Goal: Download file/media

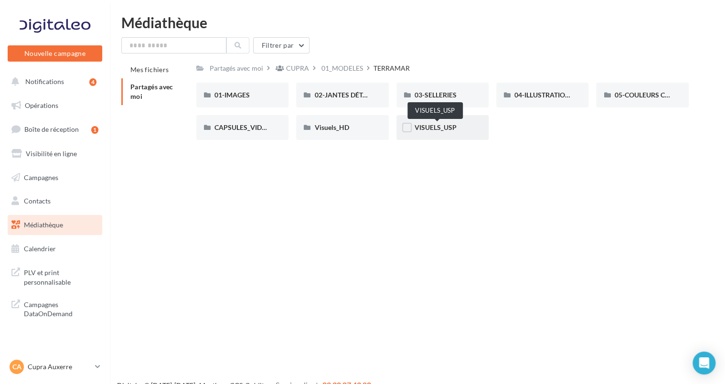
click at [416, 128] on span "VISUELS_USP" at bounding box center [436, 127] width 42 height 8
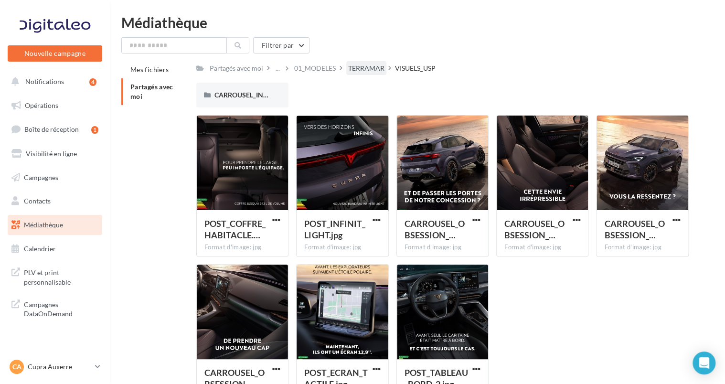
click at [384, 69] on div "TERRAMAR" at bounding box center [366, 69] width 36 height 10
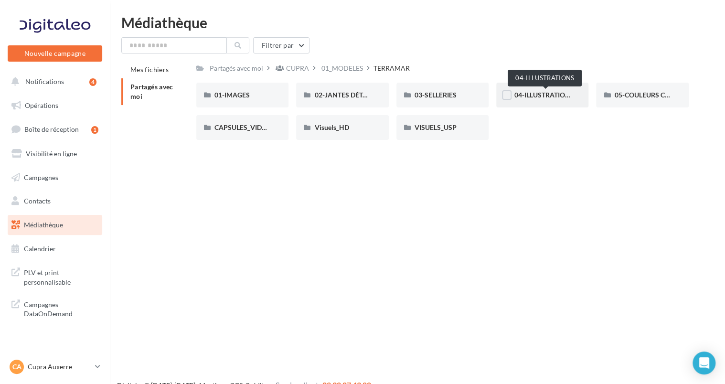
click at [538, 96] on span "04-ILLUSTRATIONS" at bounding box center [544, 95] width 60 height 8
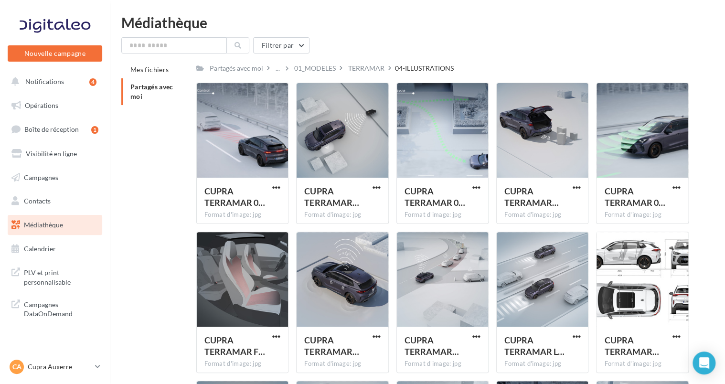
click at [383, 75] on div "TERRAMAR" at bounding box center [366, 68] width 40 height 14
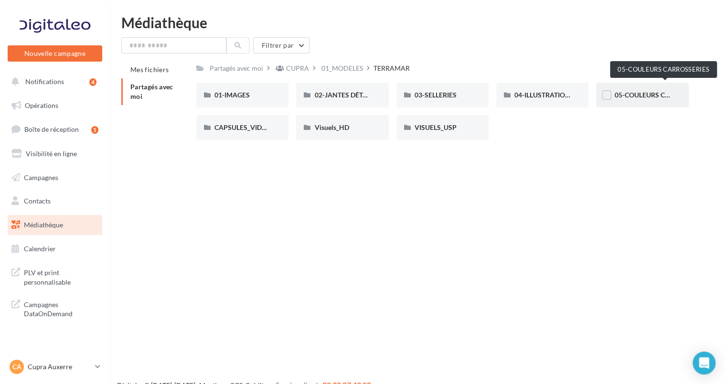
click at [632, 96] on span "05-COULEURS CARROSSERIES" at bounding box center [661, 95] width 94 height 8
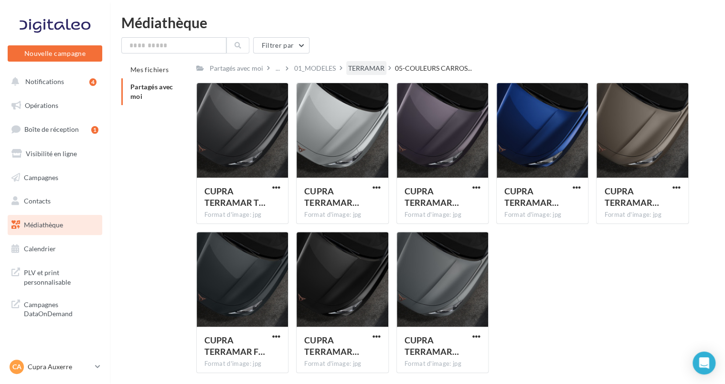
click at [383, 73] on div "TERRAMAR" at bounding box center [366, 69] width 36 height 10
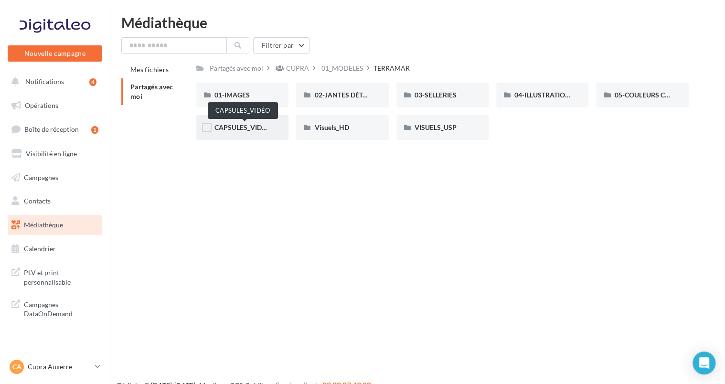
click at [260, 128] on span "CAPSULES_VIDÉO" at bounding box center [242, 127] width 56 height 8
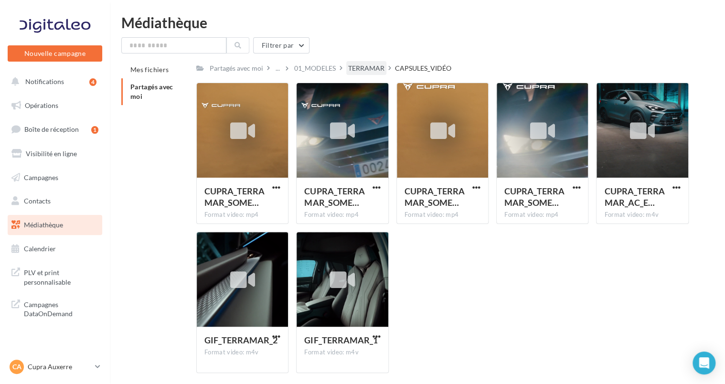
click at [365, 69] on div "TERRAMAR" at bounding box center [366, 69] width 36 height 10
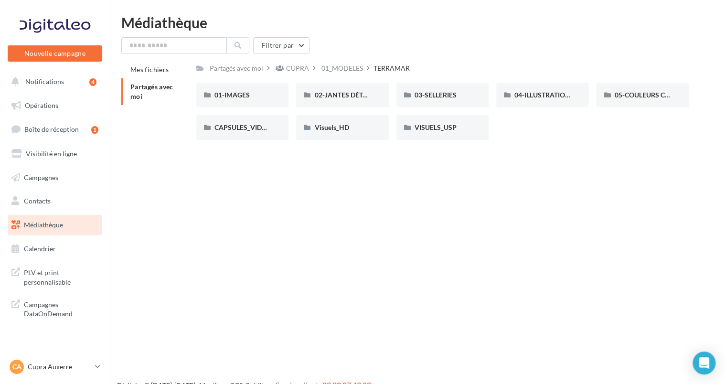
click at [155, 81] on li "Partagés avec moi" at bounding box center [154, 91] width 67 height 27
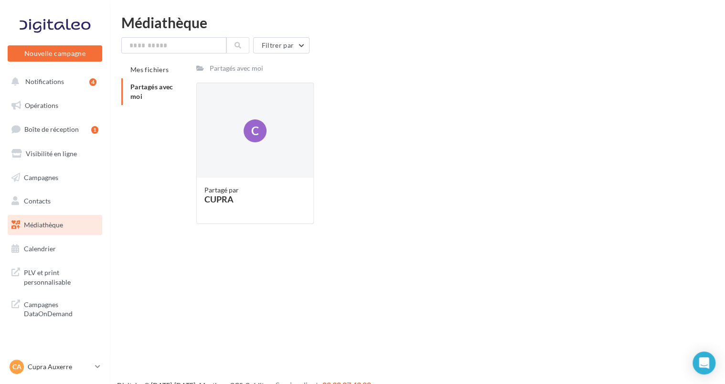
click at [160, 88] on span "Partagés avec moi" at bounding box center [151, 92] width 43 height 18
click at [156, 74] on li "Mes fichiers" at bounding box center [154, 69] width 67 height 17
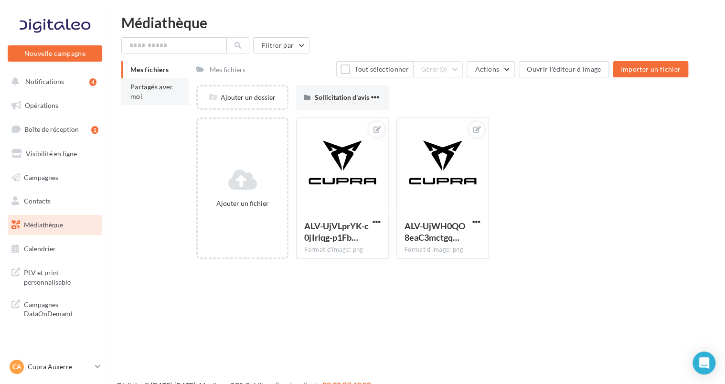
click at [157, 86] on span "Partagés avec moi" at bounding box center [151, 92] width 43 height 18
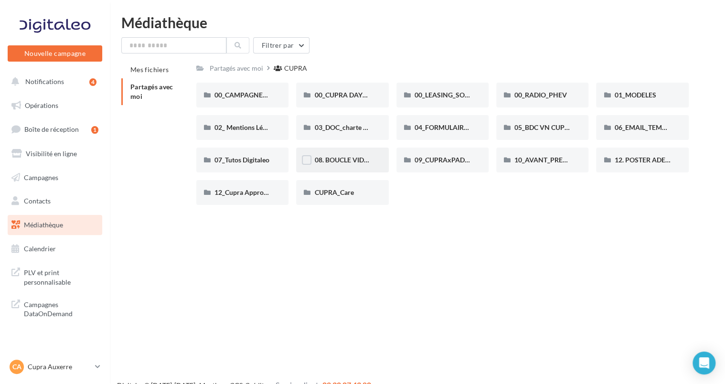
click at [344, 156] on div "08. BOUCLE VIDEO ECRAN SHOWROOM" at bounding box center [342, 160] width 56 height 10
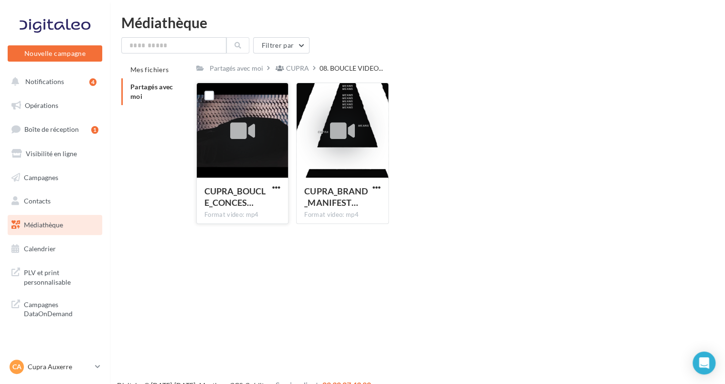
click at [267, 184] on div "CUPRA_BOUCLE_CONCES… Format video: mp4" at bounding box center [242, 200] width 91 height 45
click at [271, 187] on button "button" at bounding box center [276, 188] width 12 height 10
click at [250, 204] on button "Télécharger" at bounding box center [235, 206] width 96 height 25
click at [248, 161] on div at bounding box center [242, 131] width 91 height 96
click at [242, 132] on icon at bounding box center [242, 131] width 25 height 22
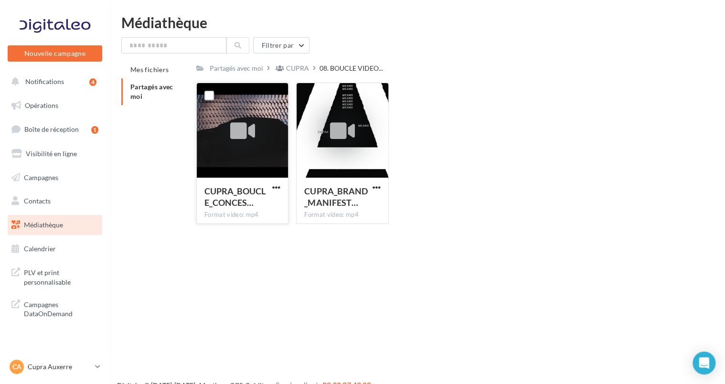
click at [242, 132] on icon at bounding box center [242, 131] width 25 height 22
click at [279, 189] on span "button" at bounding box center [276, 187] width 8 height 8
click at [269, 207] on button "Télécharger" at bounding box center [235, 206] width 96 height 25
click at [297, 65] on div "CUPRA" at bounding box center [297, 69] width 23 height 10
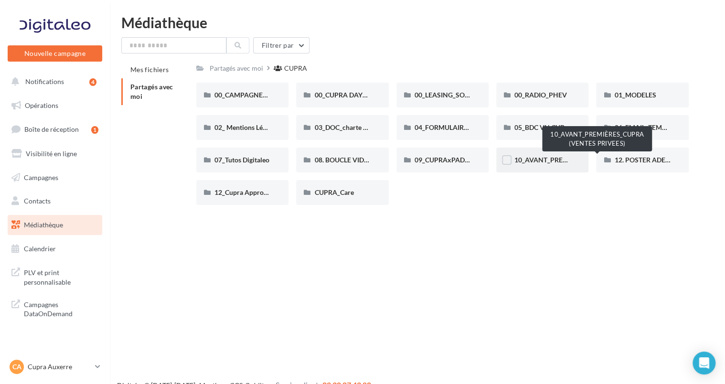
click at [543, 163] on span "10_AVANT_PREMIÈRES_CUPRA (VENTES PRIVEES)" at bounding box center [592, 160] width 156 height 8
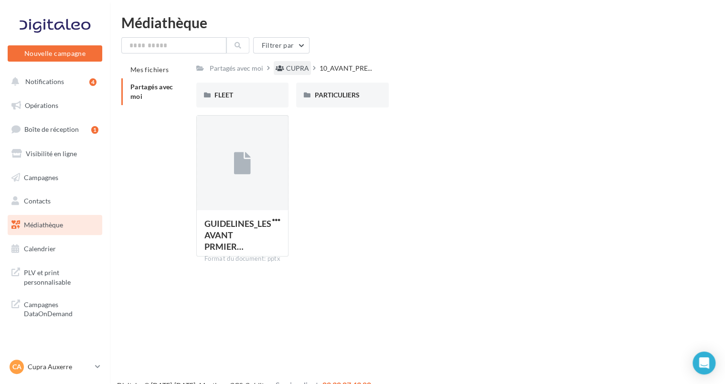
click at [285, 64] on div "CUPRA" at bounding box center [292, 68] width 37 height 14
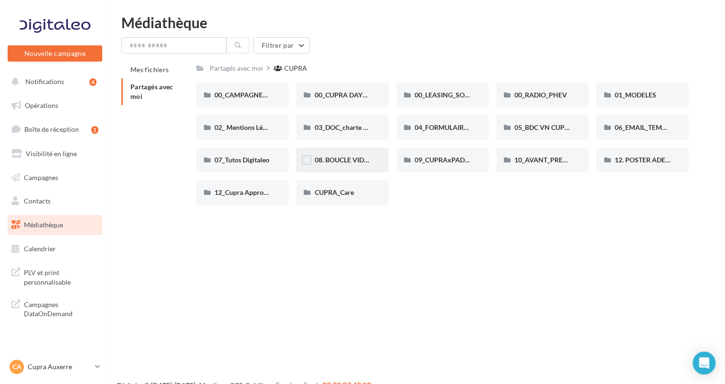
click at [349, 155] on div "08. BOUCLE VIDEO ECRAN SHOWROOM" at bounding box center [342, 160] width 92 height 25
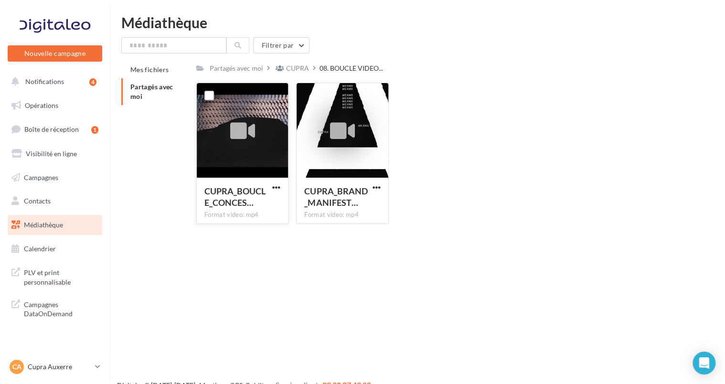
click at [245, 118] on div at bounding box center [242, 132] width 25 height 32
click at [371, 190] on button "button" at bounding box center [377, 188] width 12 height 10
click at [363, 195] on button "Télécharger" at bounding box center [335, 206] width 96 height 25
click at [464, 75] on div "Partagés avec moi CUPRA 08. BOUCLE VIDEO..." at bounding box center [442, 68] width 492 height 14
